Goal: Transaction & Acquisition: Purchase product/service

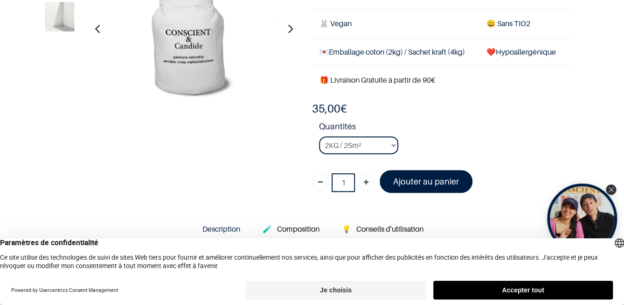
scroll to position [140, 0]
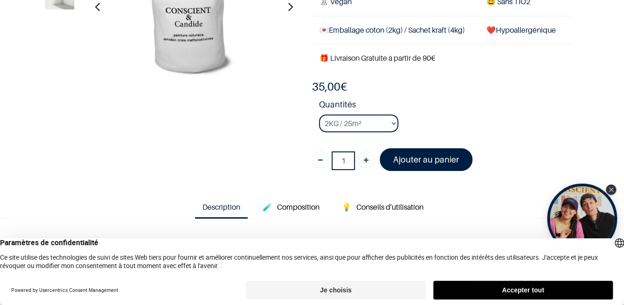
click at [496, 290] on button "Accepter tout" at bounding box center [523, 289] width 180 height 19
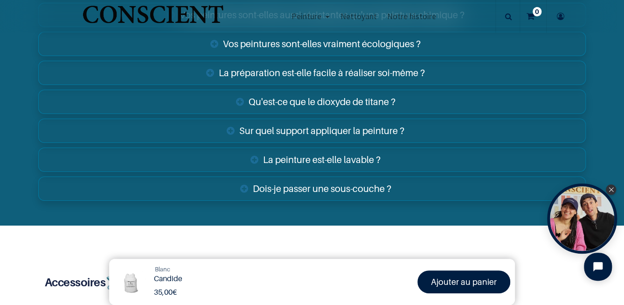
scroll to position [1539, 0]
